Goal: Information Seeking & Learning: Learn about a topic

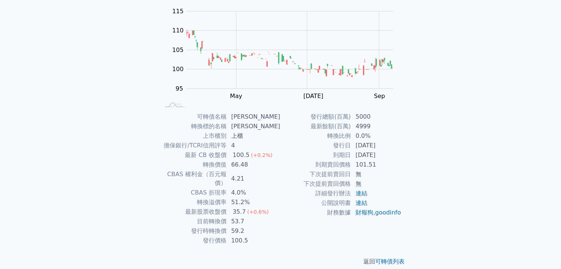
scroll to position [72, 0]
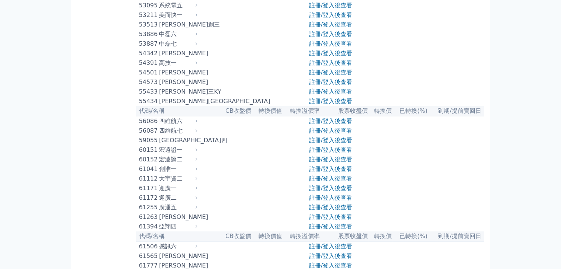
scroll to position [2463, 0]
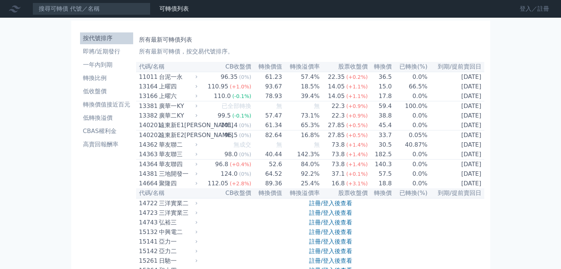
click at [545, 9] on link "登入／註冊" at bounding box center [534, 9] width 41 height 12
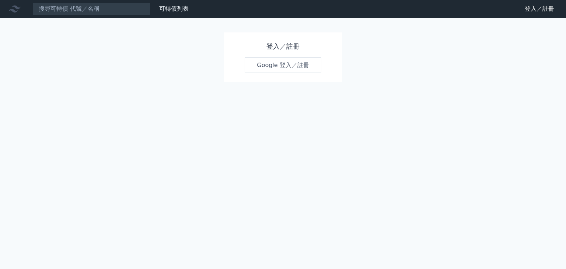
click at [294, 65] on link "Google 登入／註冊" at bounding box center [283, 65] width 77 height 15
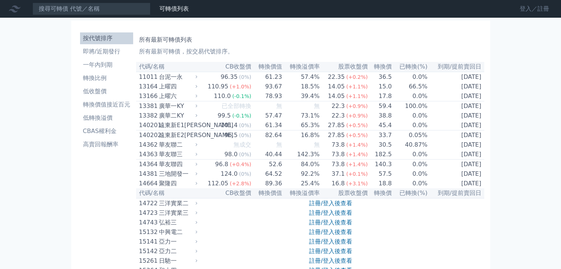
click at [543, 8] on link "登入／註冊" at bounding box center [534, 9] width 41 height 12
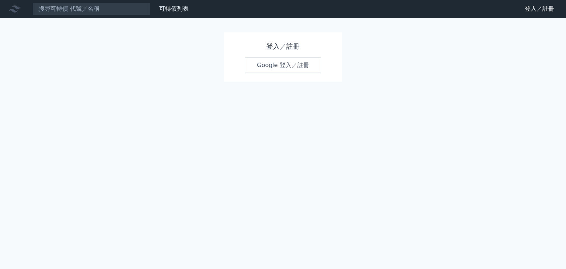
click at [304, 64] on link "Google 登入／註冊" at bounding box center [283, 65] width 77 height 15
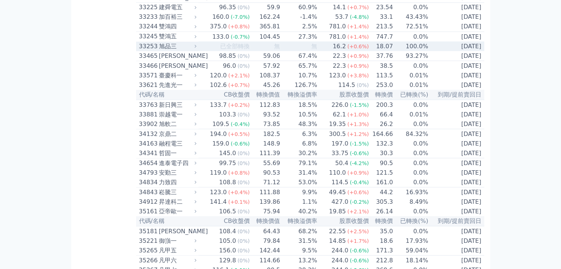
scroll to position [1364, 0]
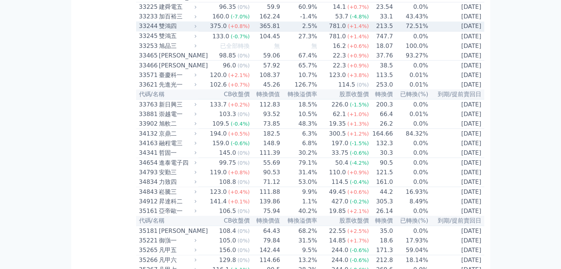
click at [292, 31] on td "2.5%" at bounding box center [298, 26] width 37 height 10
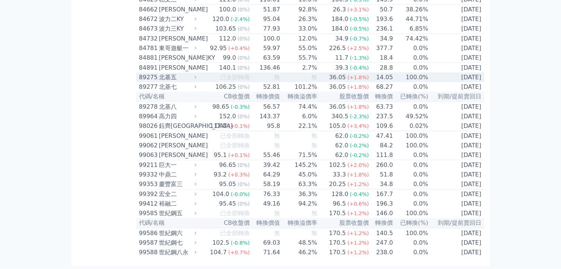
scroll to position [4563, 0]
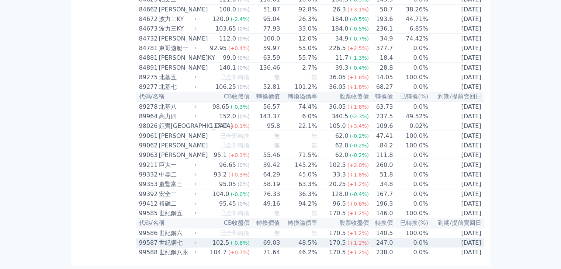
click at [380, 240] on td "247.0" at bounding box center [381, 243] width 24 height 10
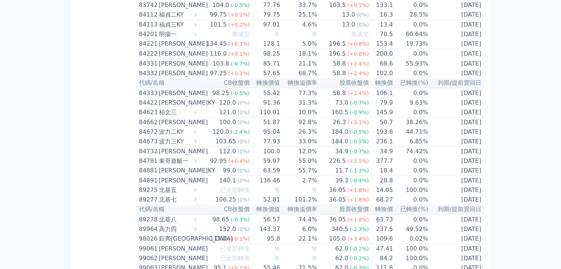
scroll to position [4143, 0]
